Goal: Task Accomplishment & Management: Use online tool/utility

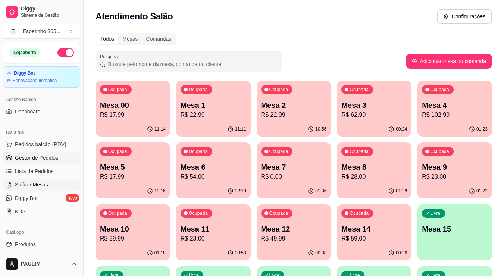
click at [54, 158] on span "Gestor de Pedidos" at bounding box center [36, 157] width 43 height 7
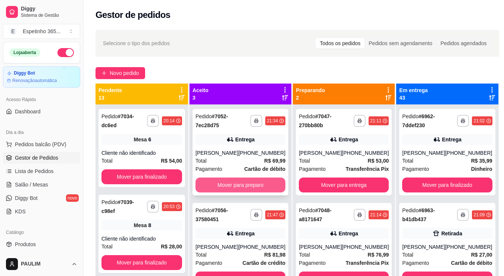
click at [248, 186] on button "Mover para preparo" at bounding box center [240, 184] width 90 height 15
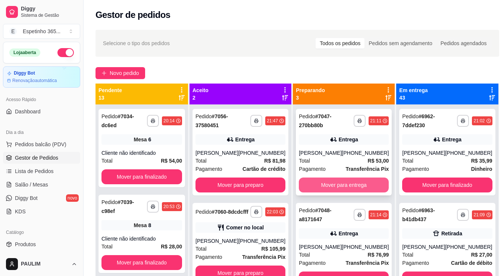
click at [349, 183] on button "Mover para entrega" at bounding box center [344, 184] width 90 height 15
click at [330, 183] on button "Mover para entrega" at bounding box center [344, 184] width 90 height 15
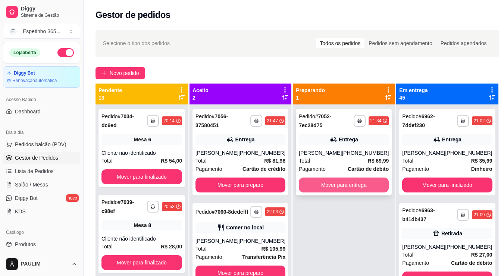
click at [332, 186] on button "Mover para entrega" at bounding box center [344, 184] width 90 height 15
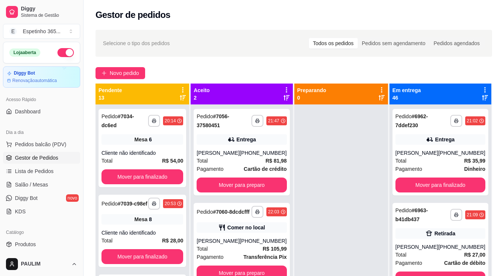
click at [58, 50] on button "button" at bounding box center [65, 52] width 16 height 9
click at [1, 155] on div "Dia a dia Pedidos balcão (PDV) Gestor de Pedidos Lista de Pedidos Salão / Mesas…" at bounding box center [41, 171] width 83 height 97
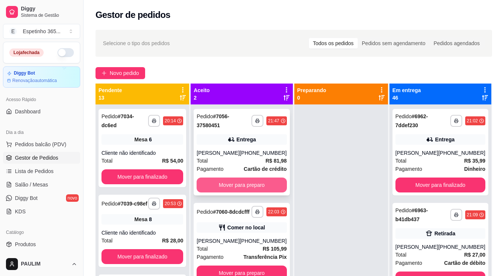
click at [268, 186] on button "Mover para preparo" at bounding box center [242, 184] width 90 height 15
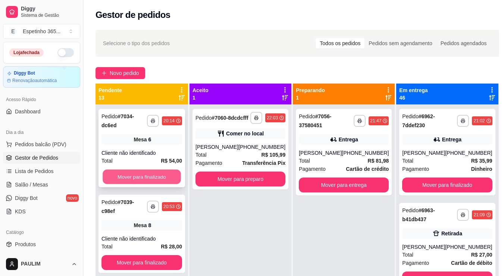
click at [163, 175] on button "Mover para finalizado" at bounding box center [142, 177] width 78 height 15
click at [160, 180] on button "Mover para finalizado" at bounding box center [141, 176] width 81 height 15
click at [160, 255] on button "Mover para finalizado" at bounding box center [141, 262] width 81 height 15
